Goal: Task Accomplishment & Management: Use online tool/utility

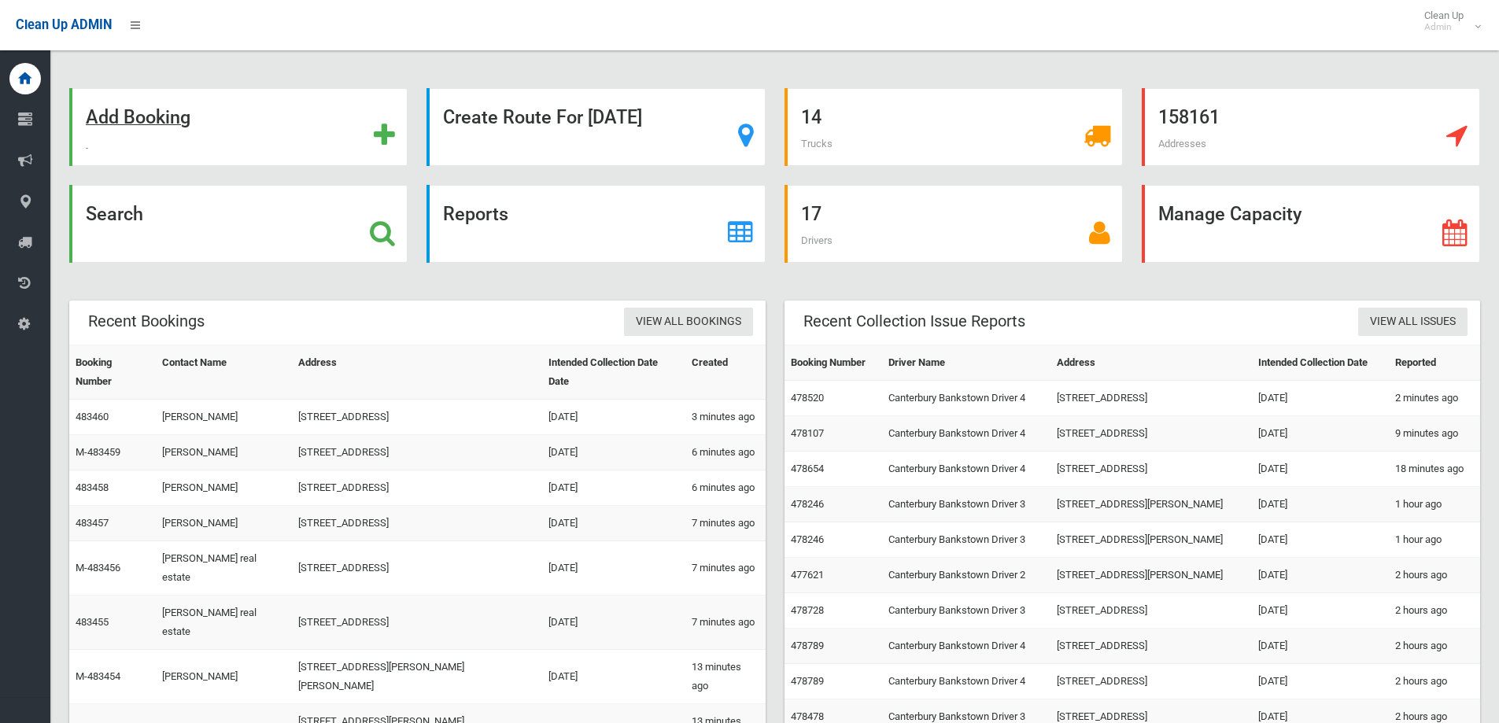
click at [133, 118] on strong "Add Booking" at bounding box center [138, 117] width 105 height 22
click at [136, 110] on strong "Add Booking" at bounding box center [138, 117] width 105 height 22
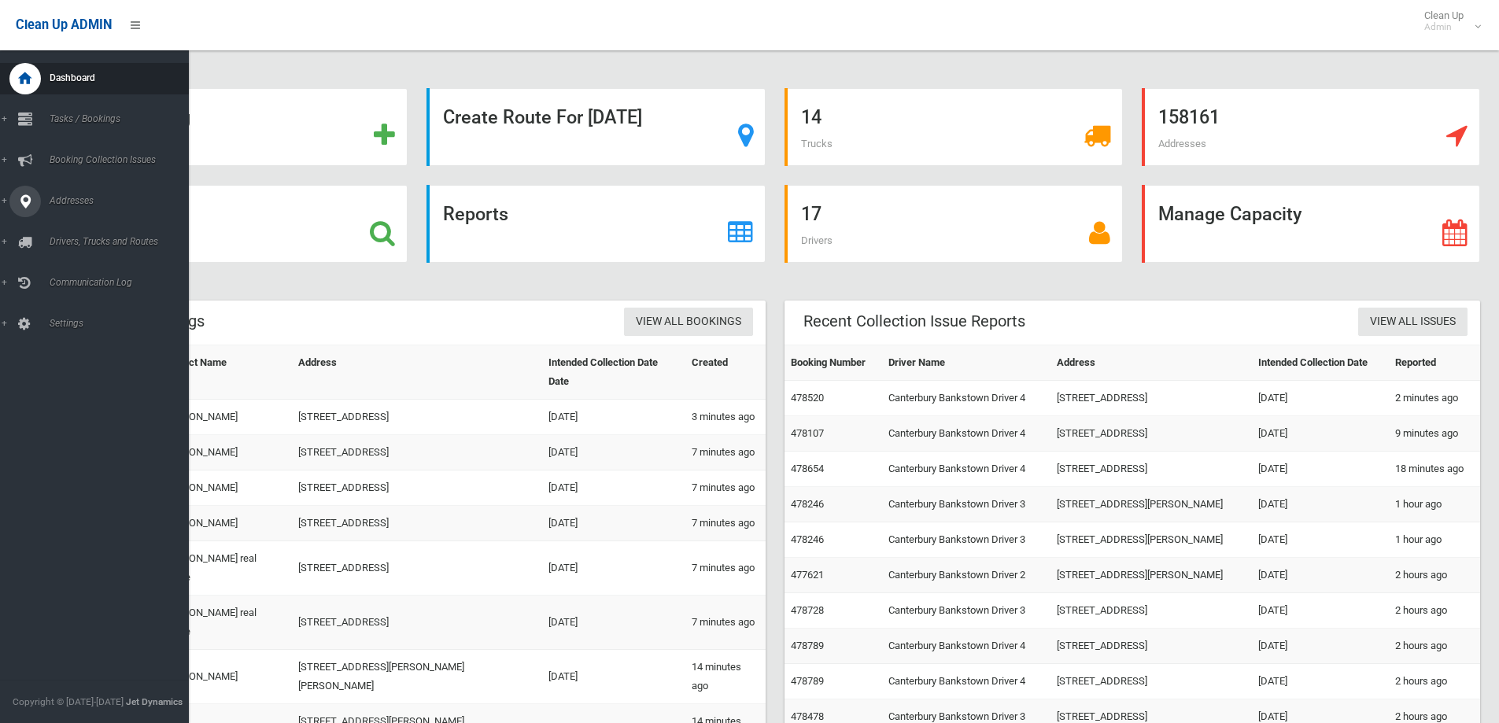
click at [62, 203] on span "Addresses" at bounding box center [123, 200] width 156 height 11
click at [75, 233] on span "All Addresses" at bounding box center [116, 228] width 142 height 11
